Goal: Transaction & Acquisition: Purchase product/service

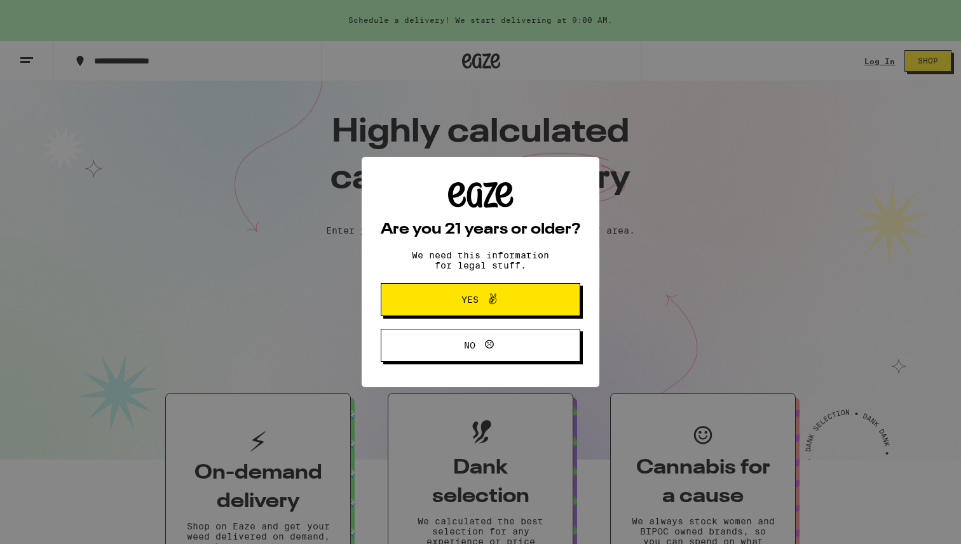
click at [458, 297] on span "Yes" at bounding box center [480, 300] width 97 height 17
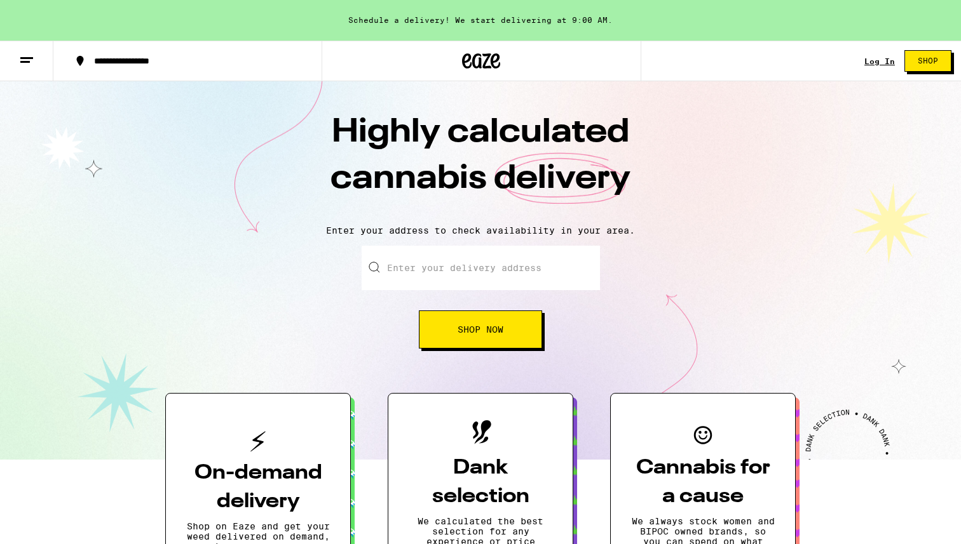
click at [34, 66] on button at bounding box center [26, 61] width 53 height 40
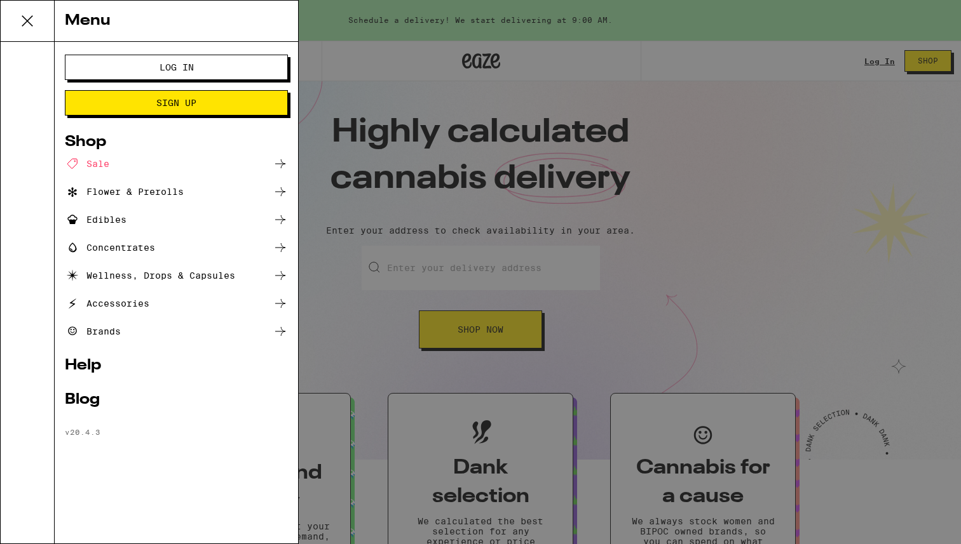
click at [112, 219] on div "Edibles" at bounding box center [96, 219] width 62 height 15
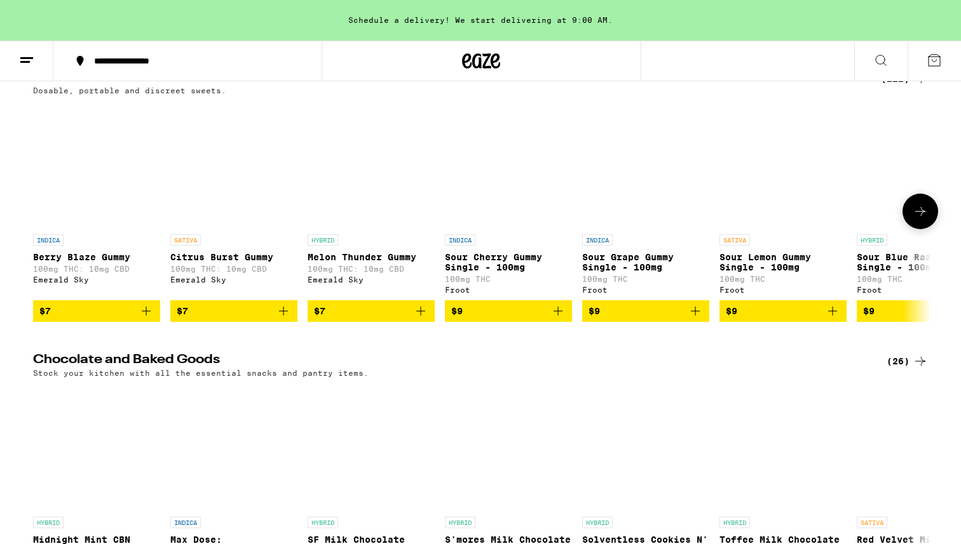
scroll to position [89, 0]
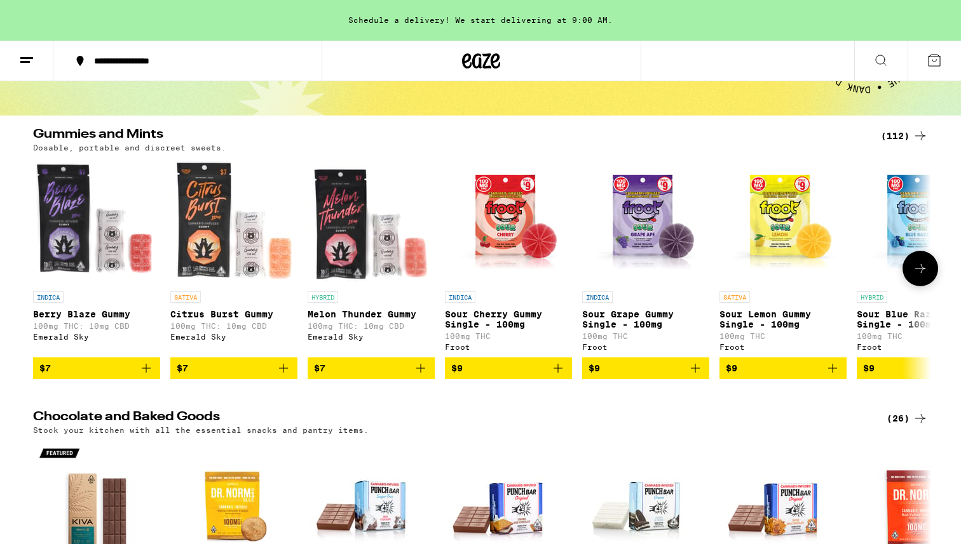
click at [923, 276] on icon at bounding box center [919, 268] width 15 height 15
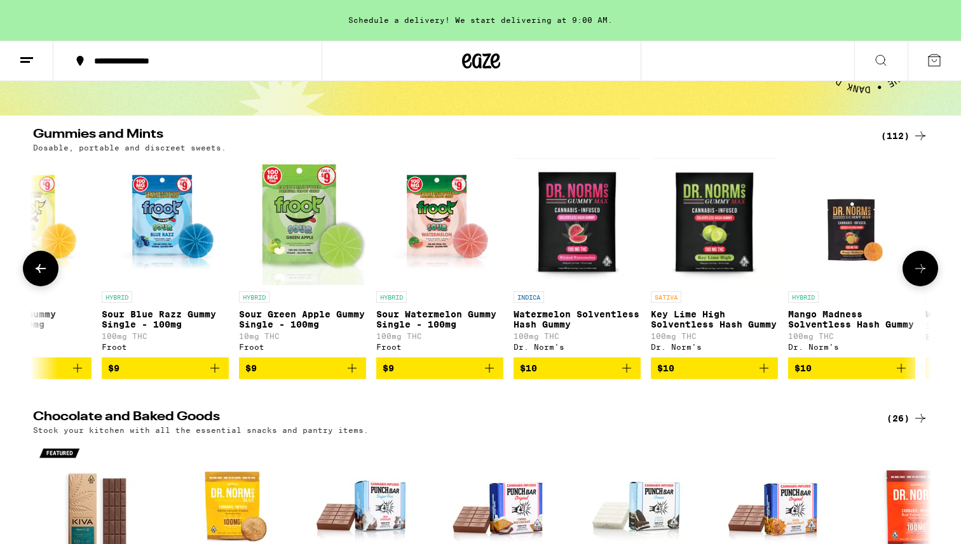
scroll to position [0, 756]
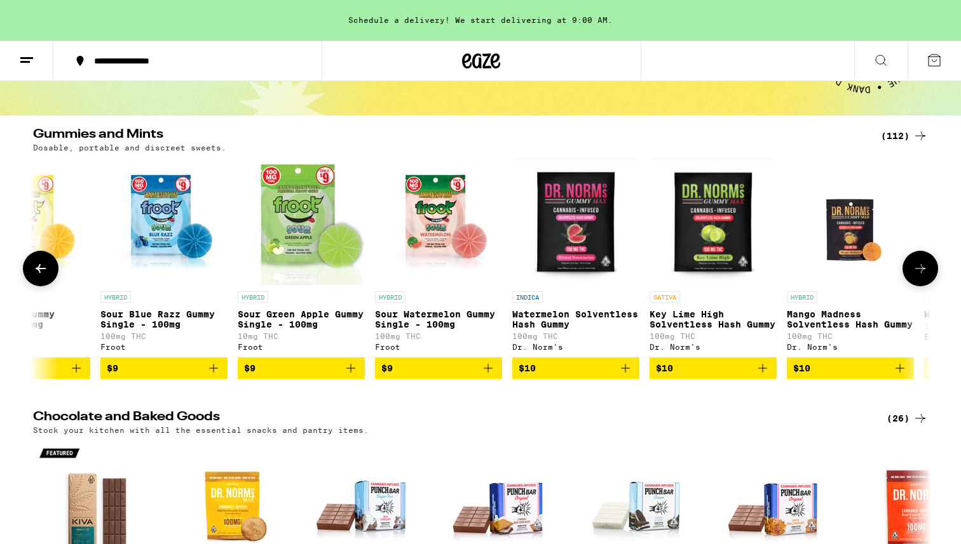
click at [923, 276] on icon at bounding box center [919, 268] width 15 height 15
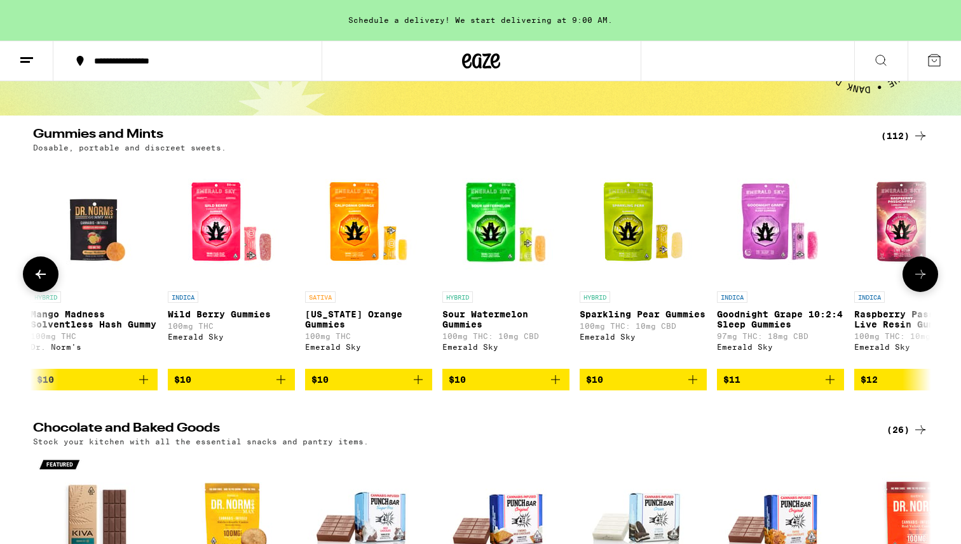
click at [923, 271] on button at bounding box center [920, 275] width 36 height 36
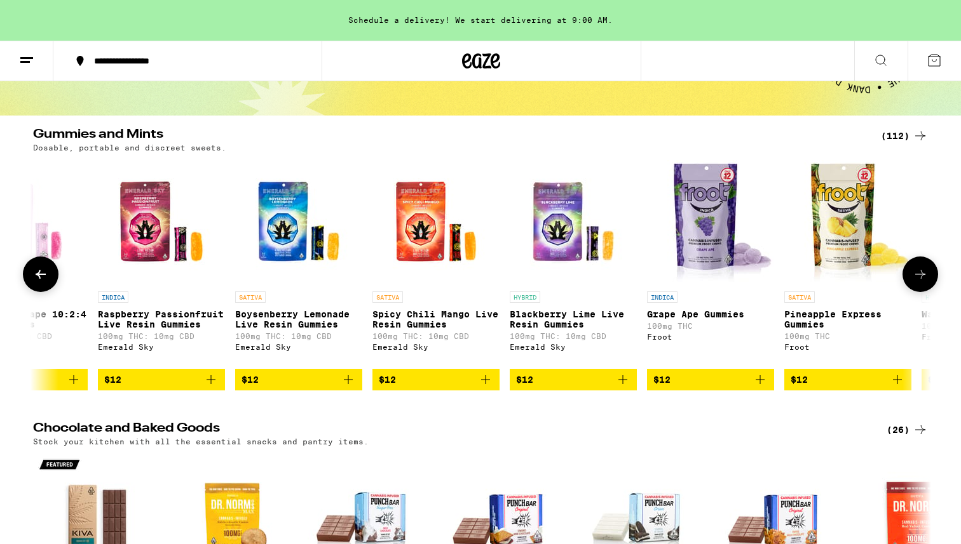
click at [924, 277] on icon at bounding box center [919, 274] width 15 height 15
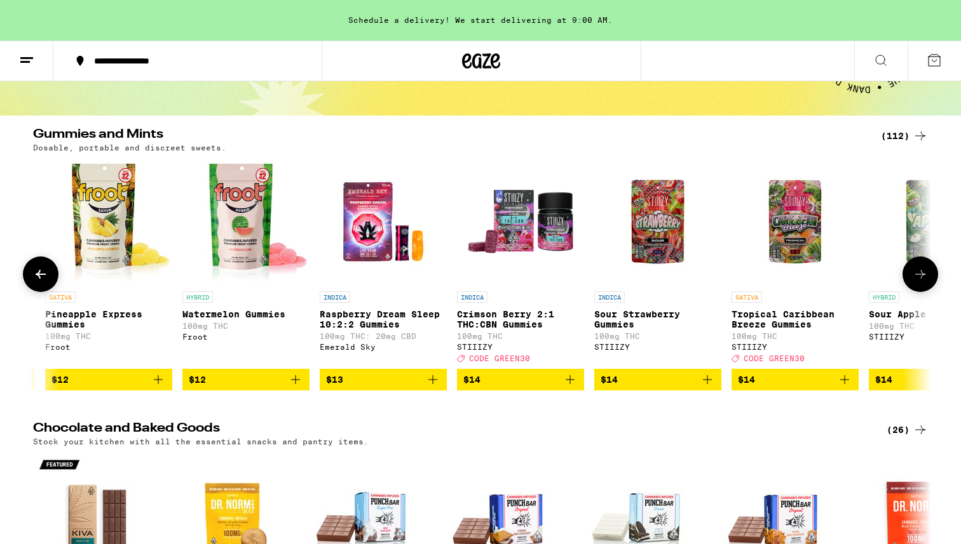
scroll to position [0, 3024]
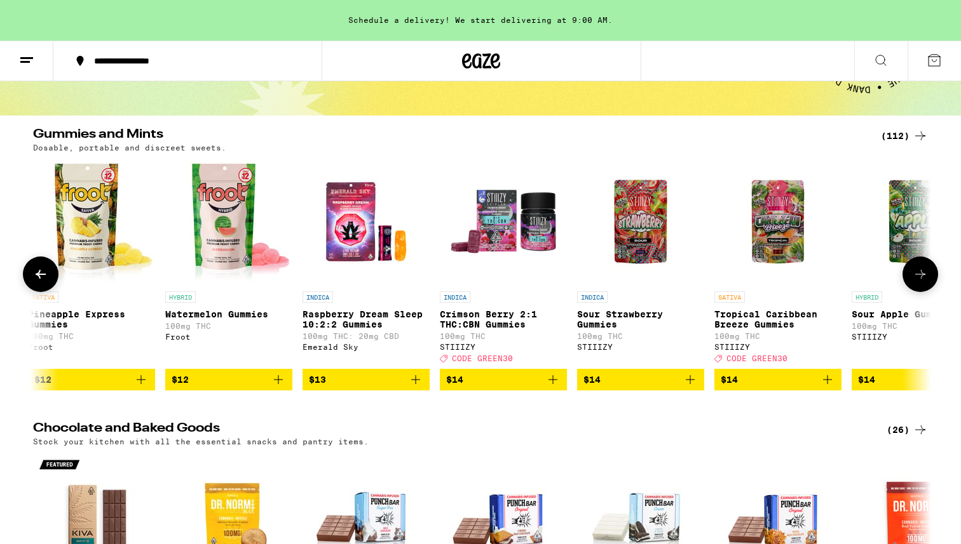
click at [924, 277] on icon at bounding box center [919, 274] width 15 height 15
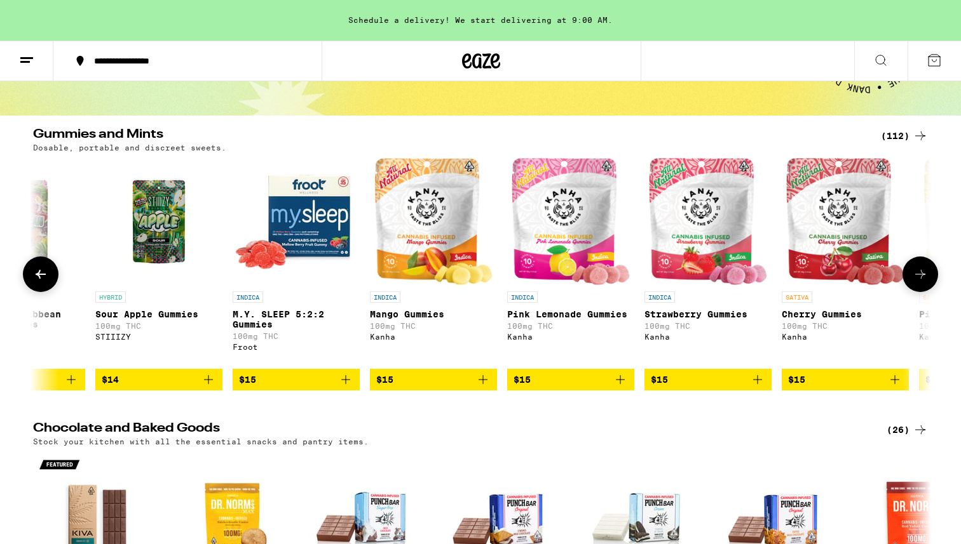
click at [924, 277] on icon at bounding box center [919, 274] width 15 height 15
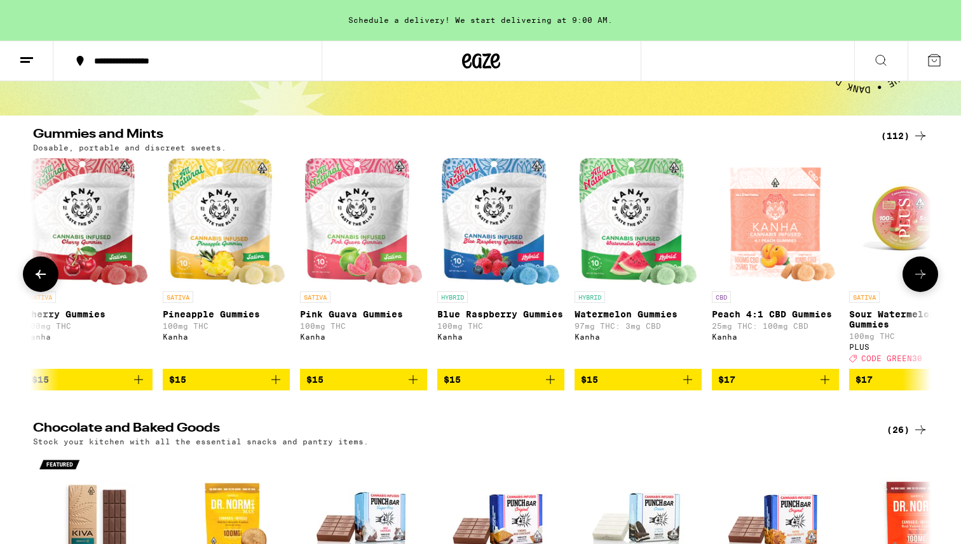
click at [924, 277] on icon at bounding box center [919, 274] width 15 height 15
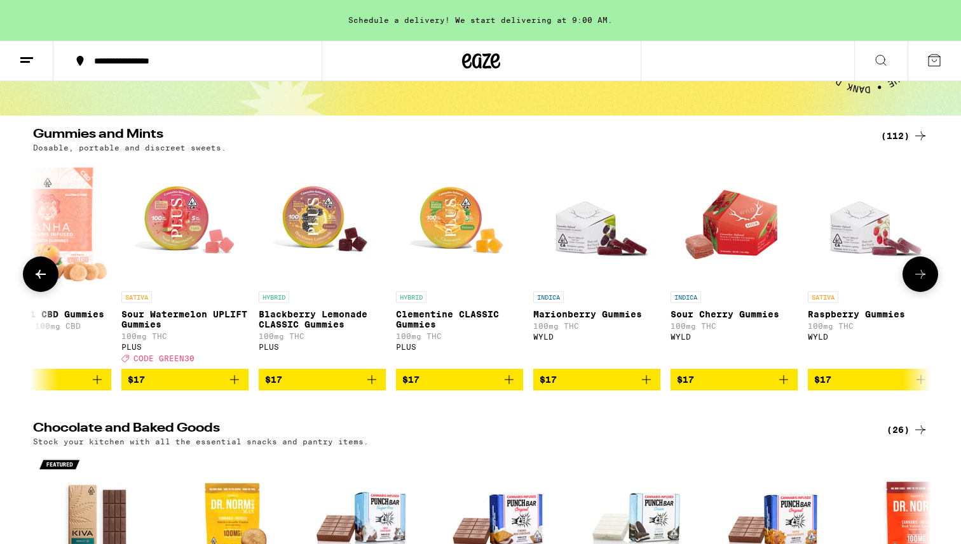
scroll to position [0, 5292]
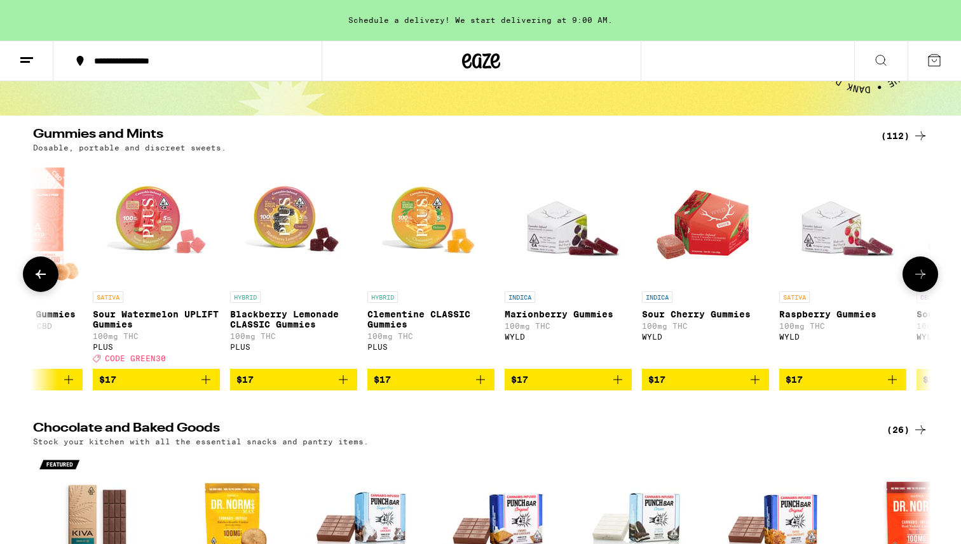
click at [924, 277] on icon at bounding box center [919, 274] width 15 height 15
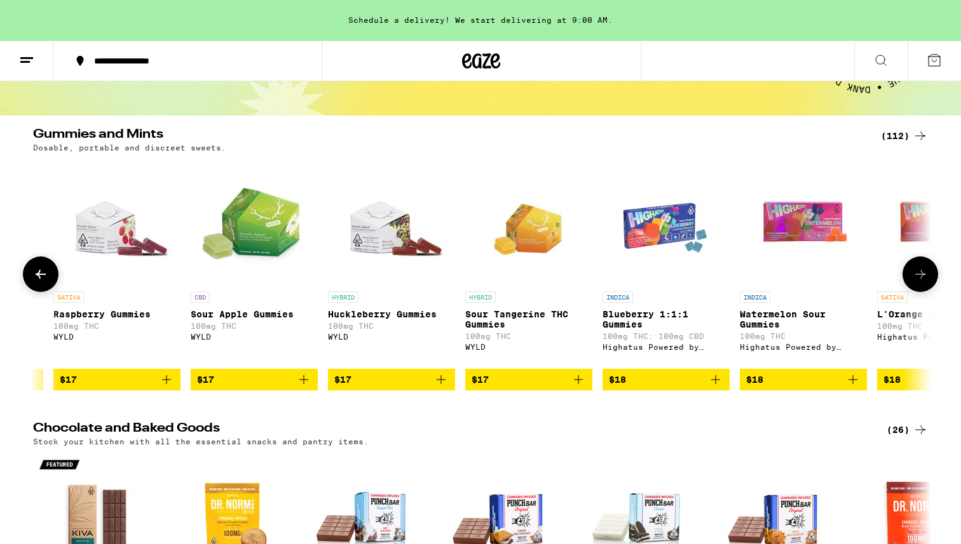
scroll to position [0, 6048]
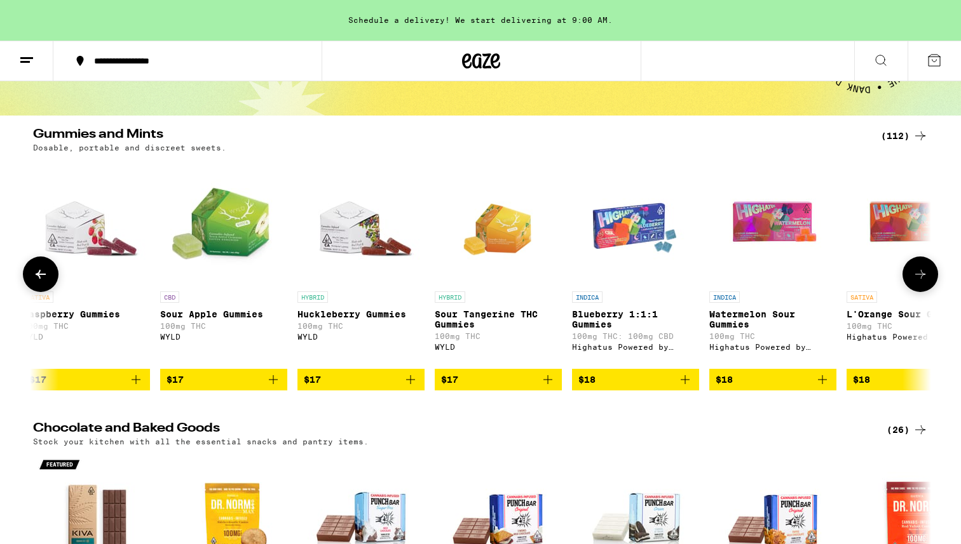
click at [924, 274] on icon at bounding box center [919, 274] width 15 height 15
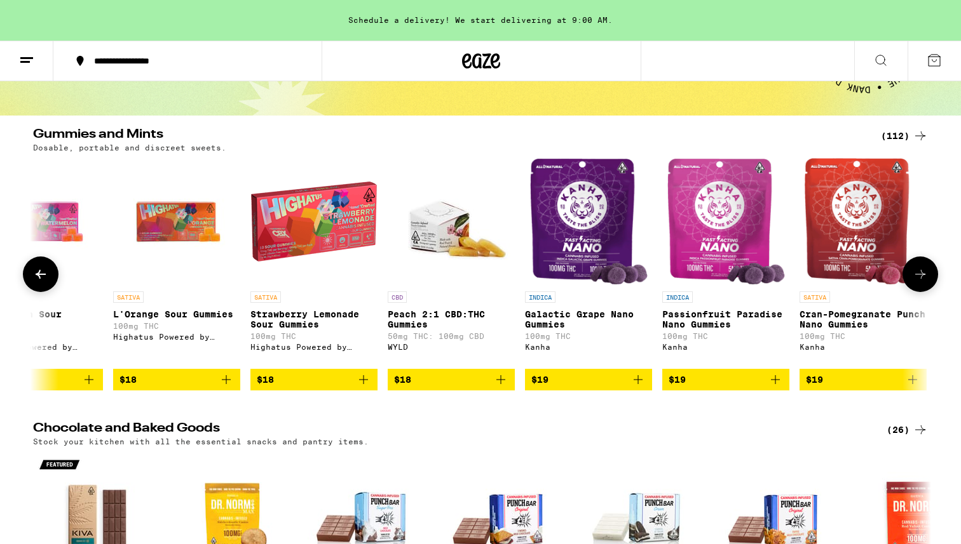
scroll to position [0, 6804]
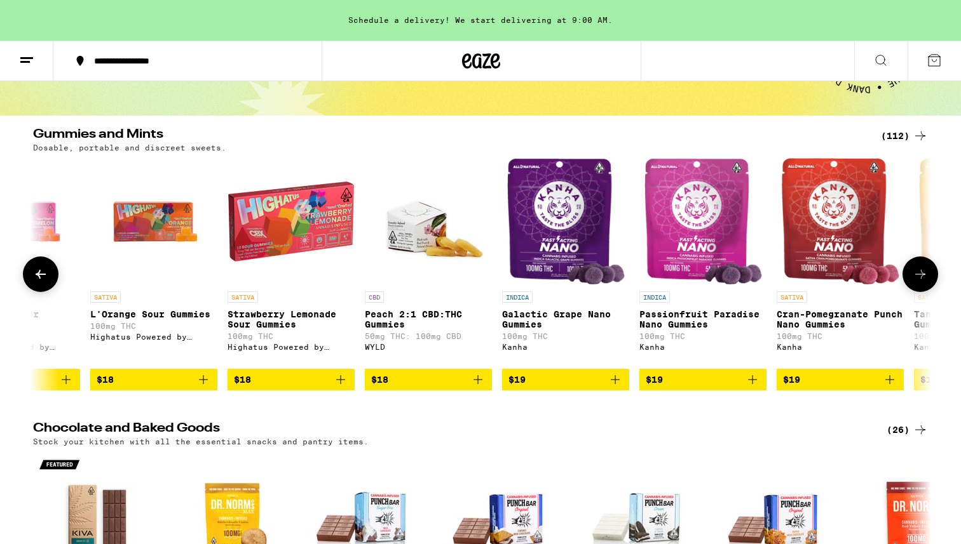
click at [924, 274] on icon at bounding box center [919, 274] width 15 height 15
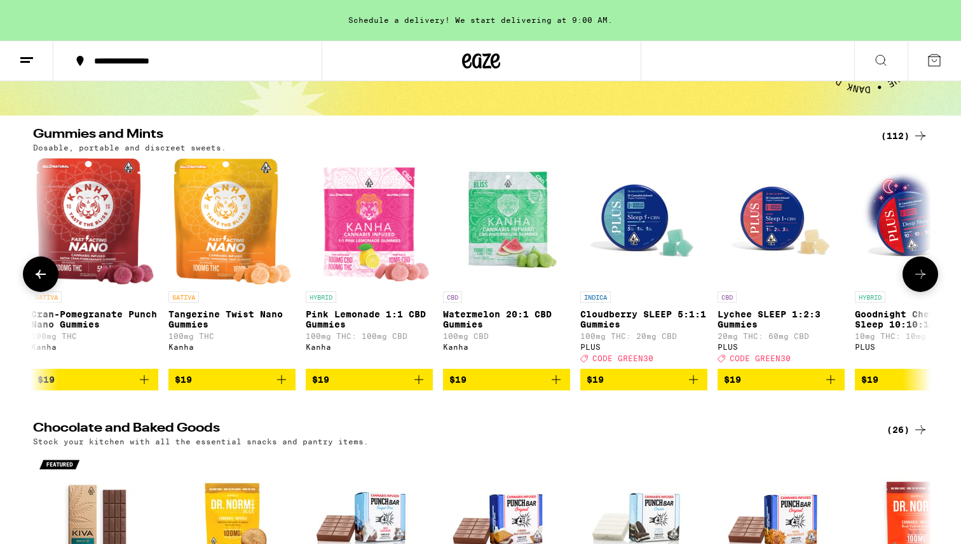
scroll to position [0, 7560]
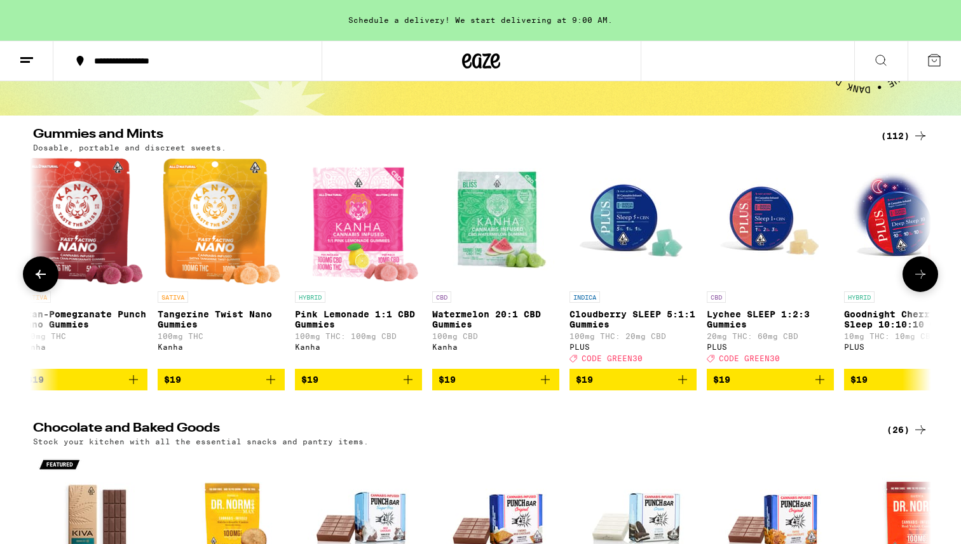
click at [924, 274] on icon at bounding box center [919, 274] width 15 height 15
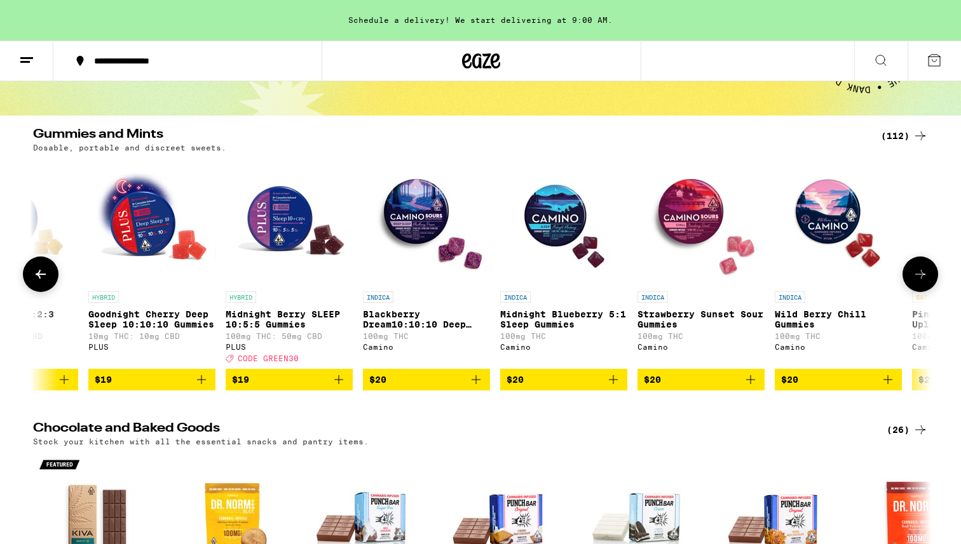
scroll to position [0, 8316]
click at [924, 274] on icon at bounding box center [919, 274] width 15 height 15
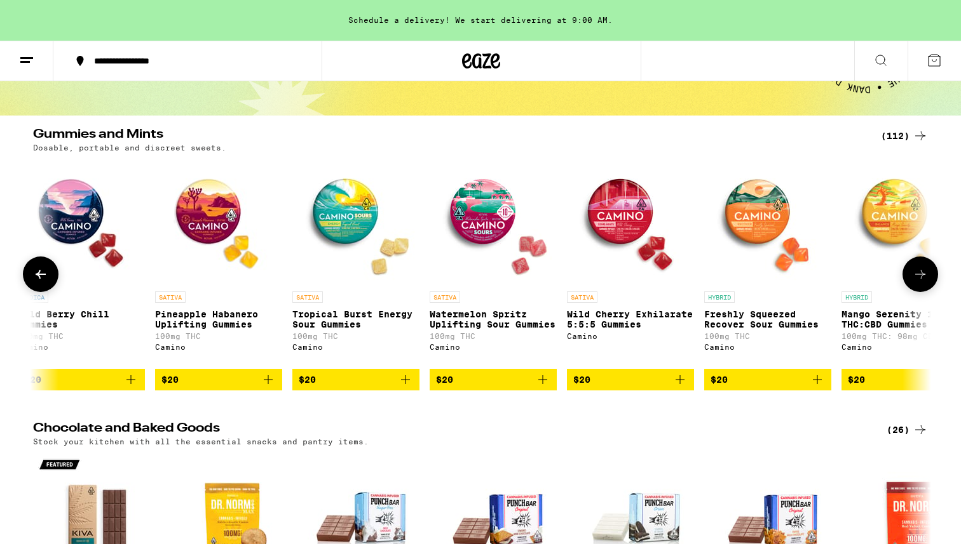
click at [924, 274] on icon at bounding box center [919, 274] width 15 height 15
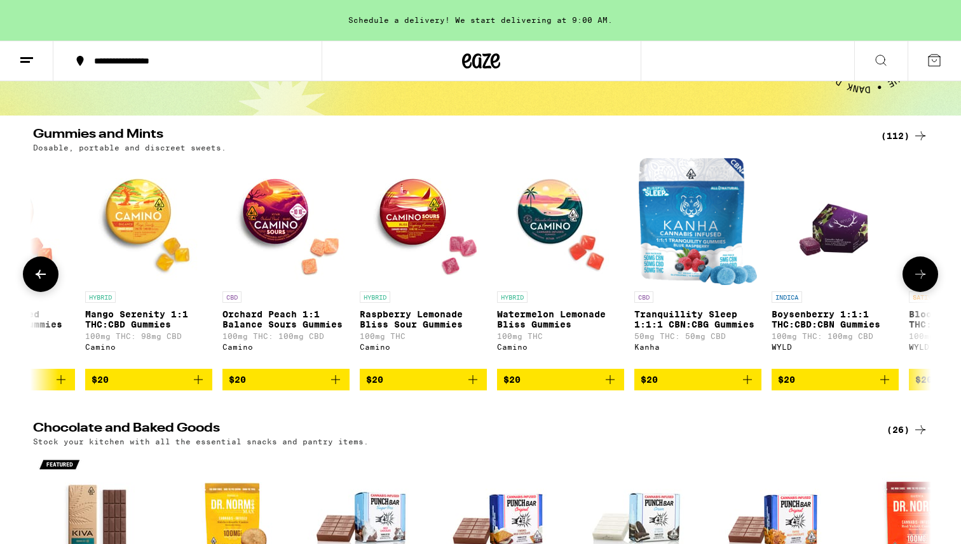
click at [924, 274] on icon at bounding box center [919, 274] width 15 height 15
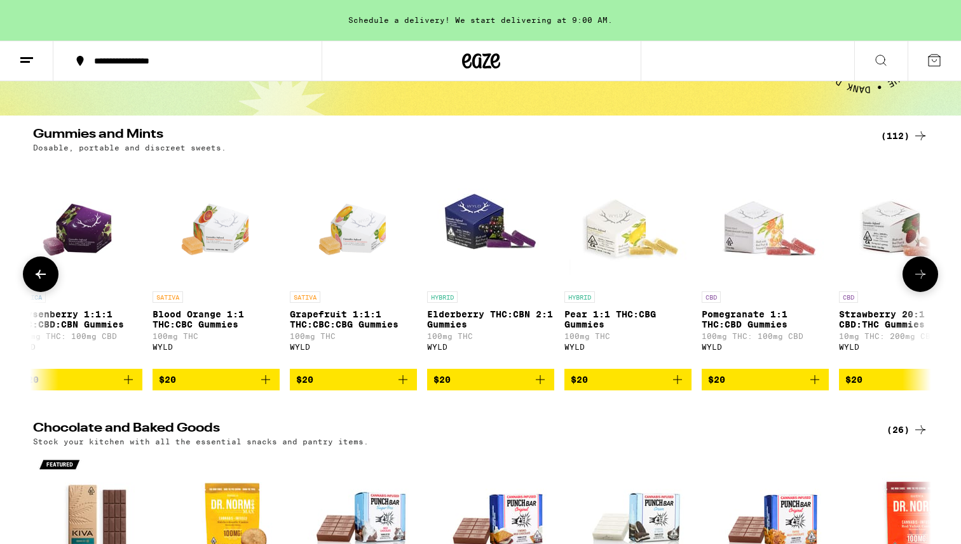
click at [924, 274] on icon at bounding box center [919, 274] width 15 height 15
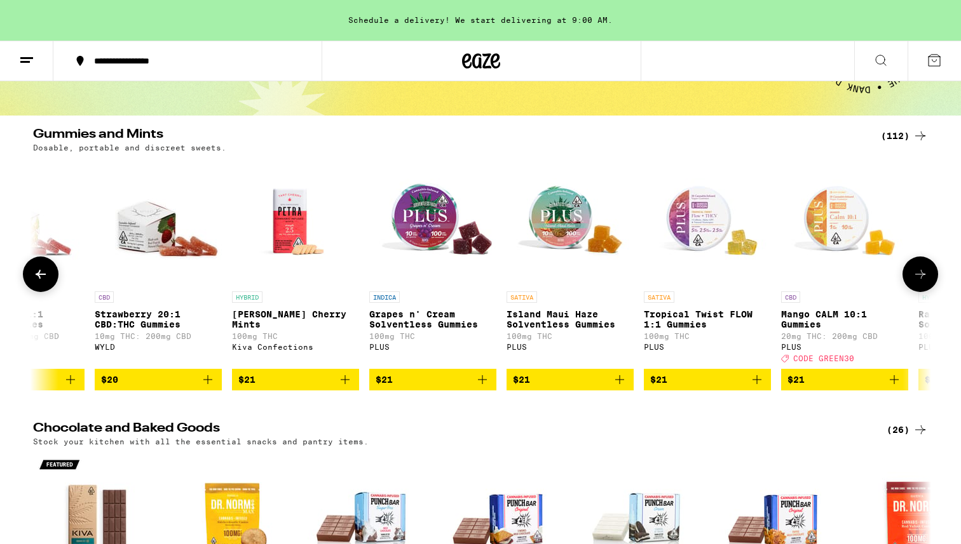
scroll to position [0, 11339]
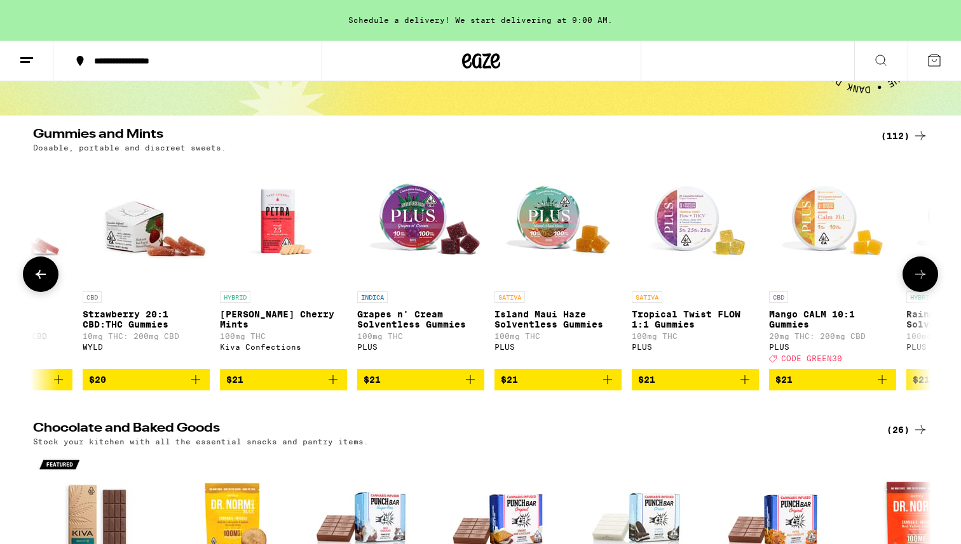
click at [922, 275] on icon at bounding box center [919, 274] width 15 height 15
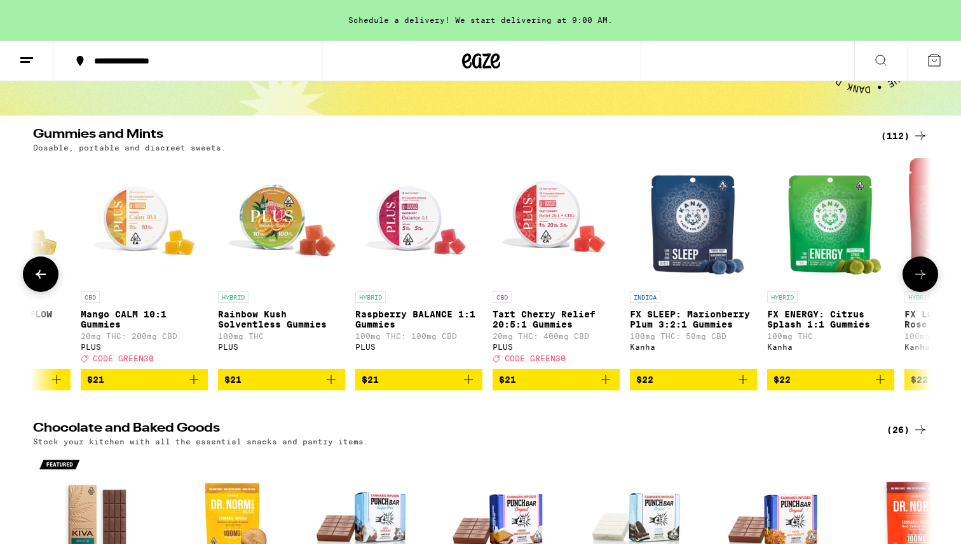
scroll to position [0, 12095]
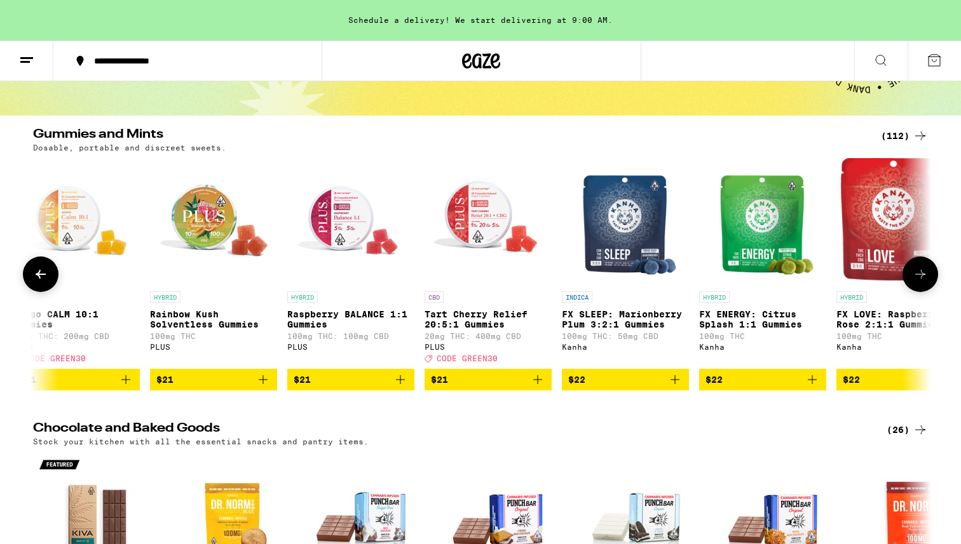
click at [922, 275] on icon at bounding box center [919, 274] width 15 height 15
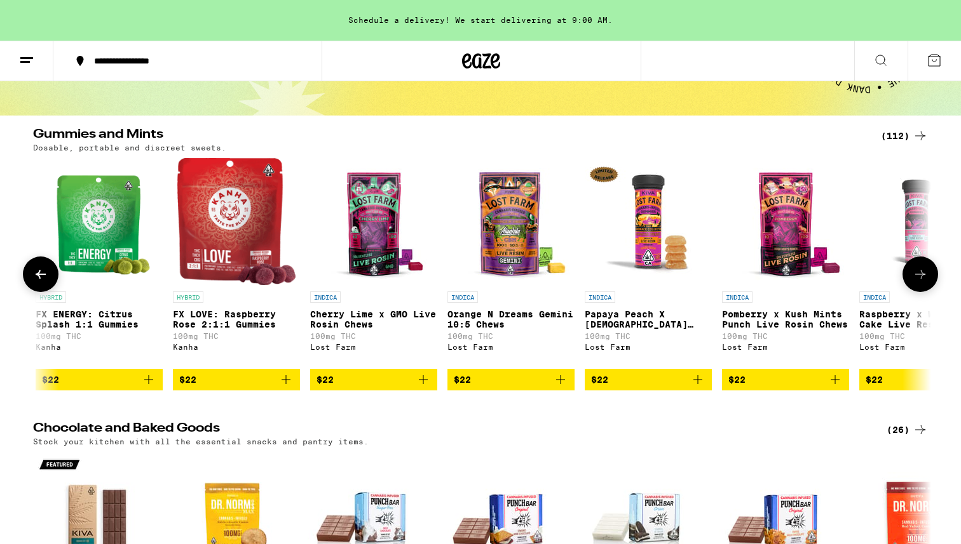
scroll to position [0, 12851]
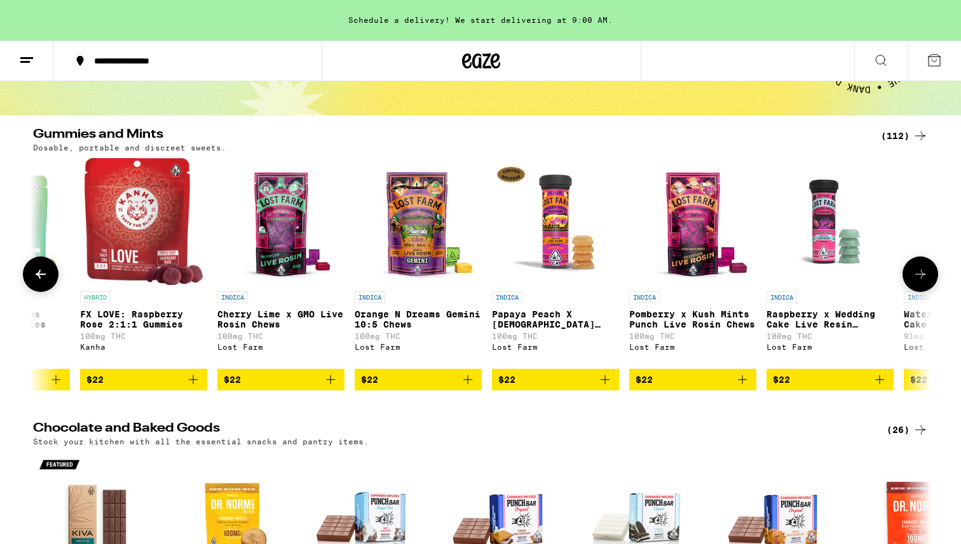
click at [922, 275] on icon at bounding box center [919, 274] width 15 height 15
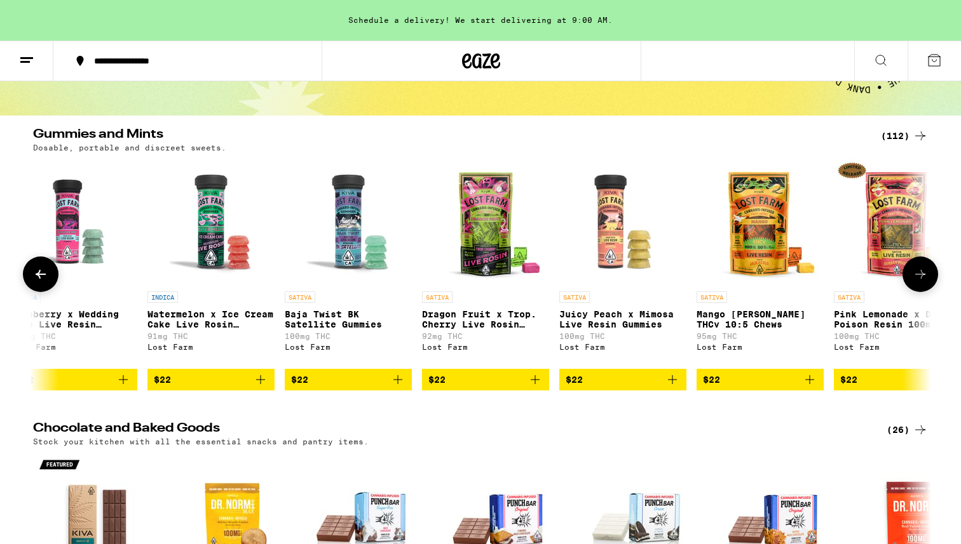
click at [922, 275] on icon at bounding box center [919, 274] width 15 height 15
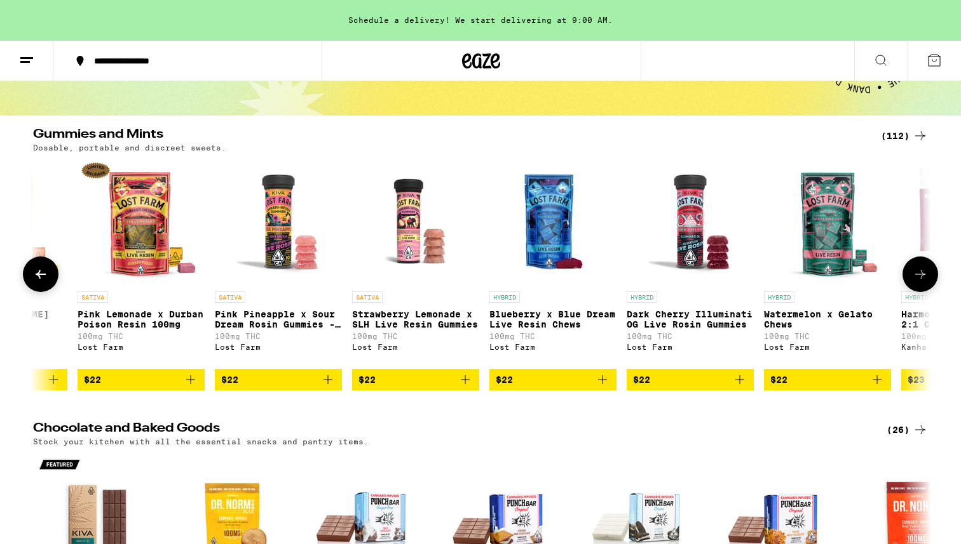
click at [922, 275] on icon at bounding box center [919, 274] width 15 height 15
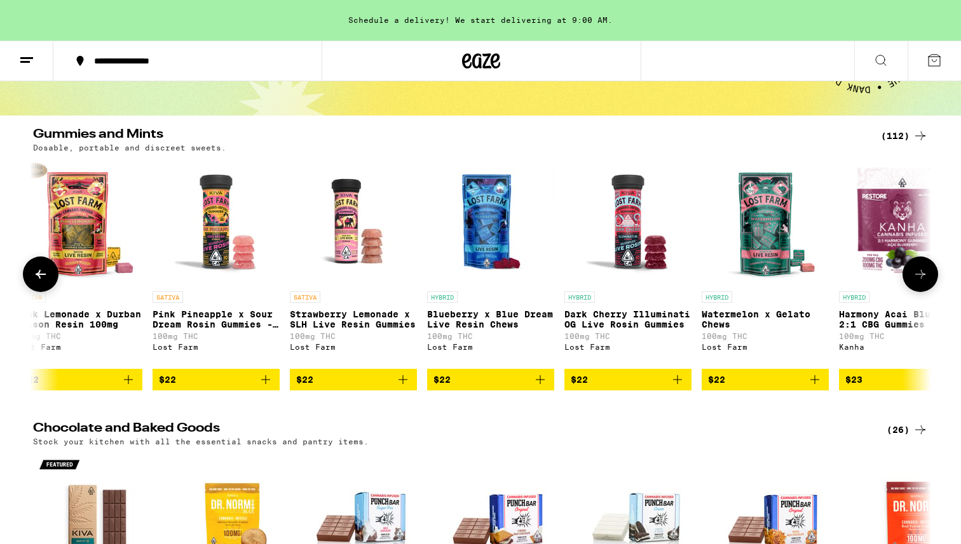
scroll to position [0, 14474]
